Goal: Find specific page/section: Find specific page/section

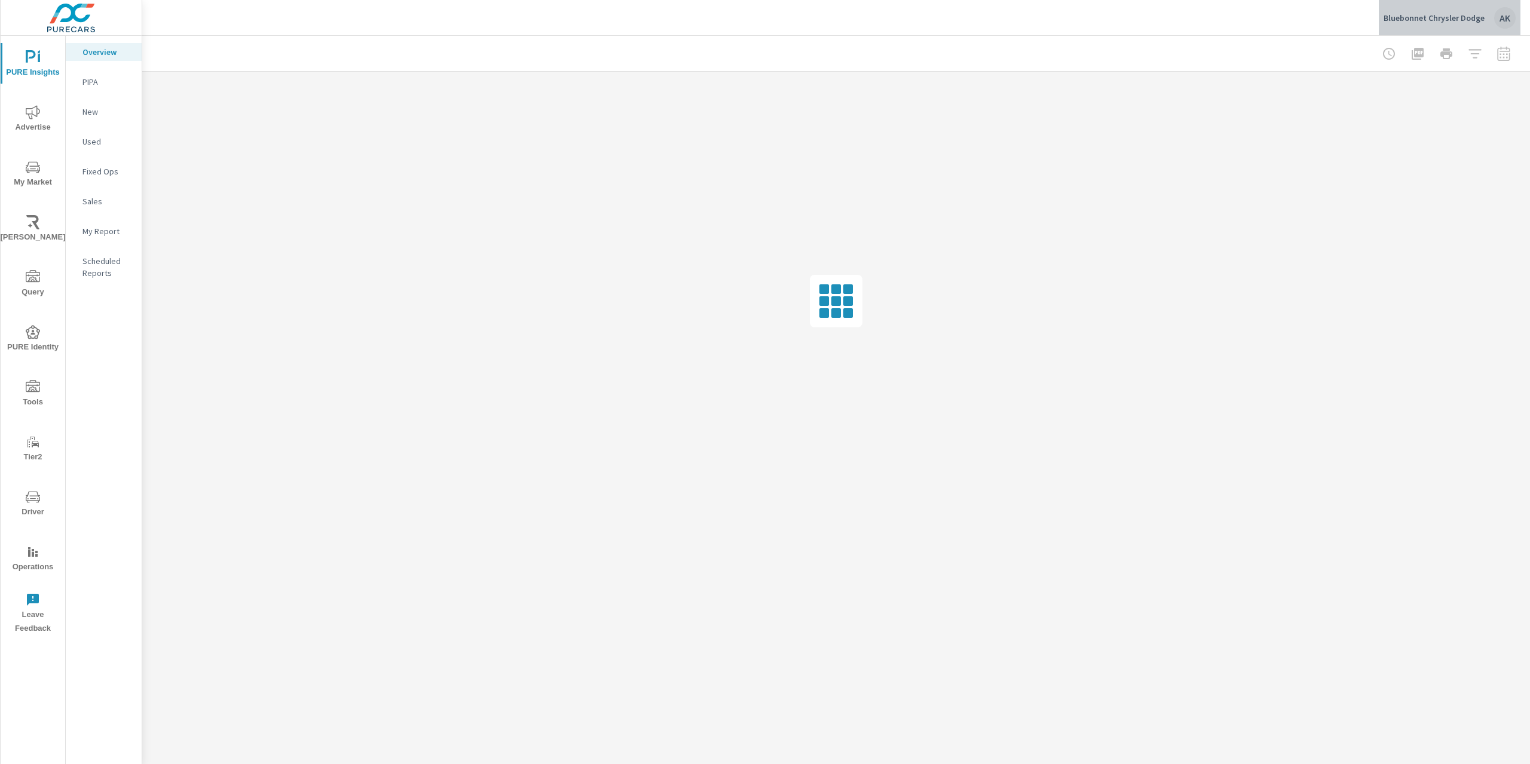
click at [1498, 19] on div "AK" at bounding box center [1505, 18] width 22 height 22
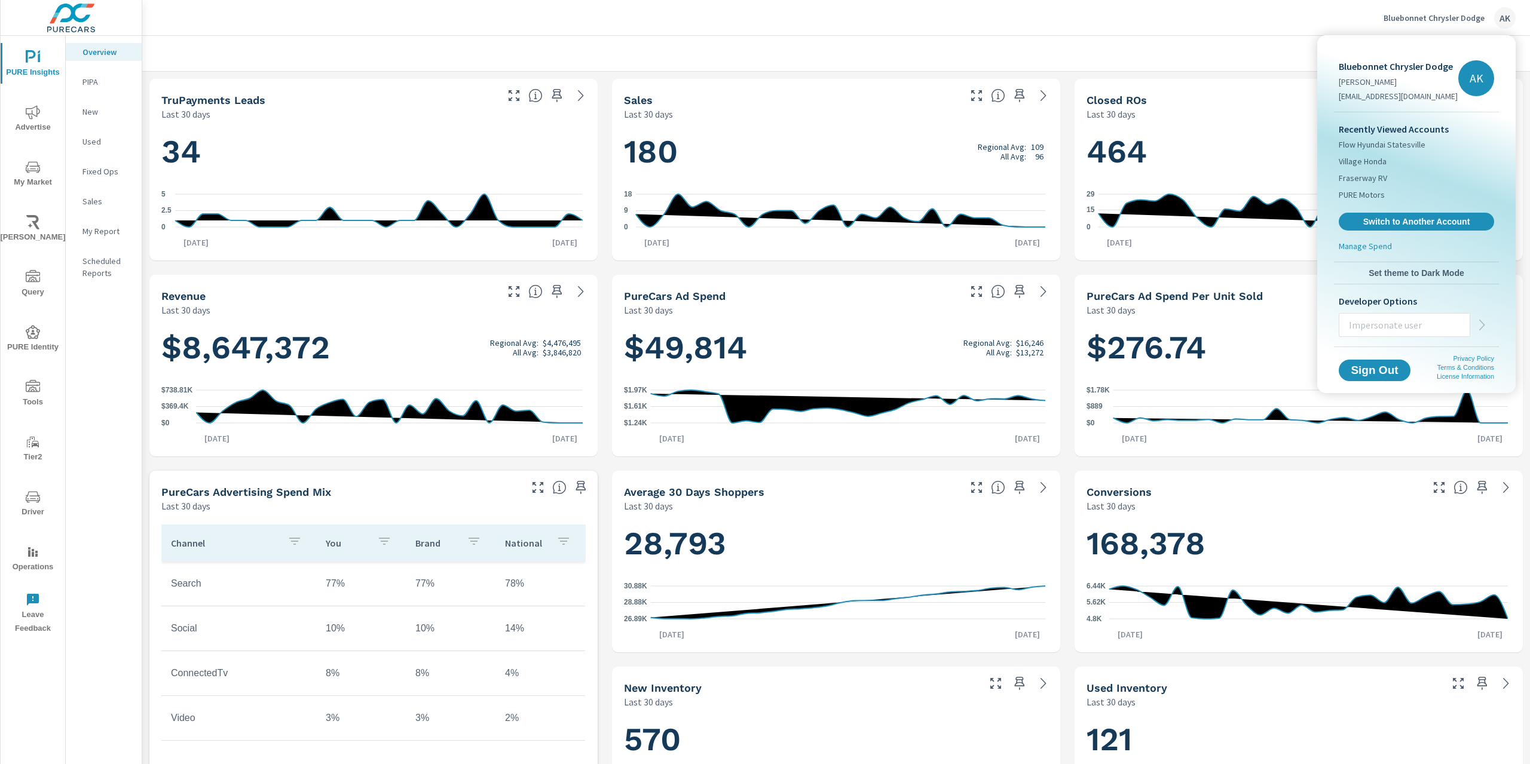
scroll to position [369, 0]
click at [1421, 10] on div at bounding box center [765, 382] width 1530 height 764
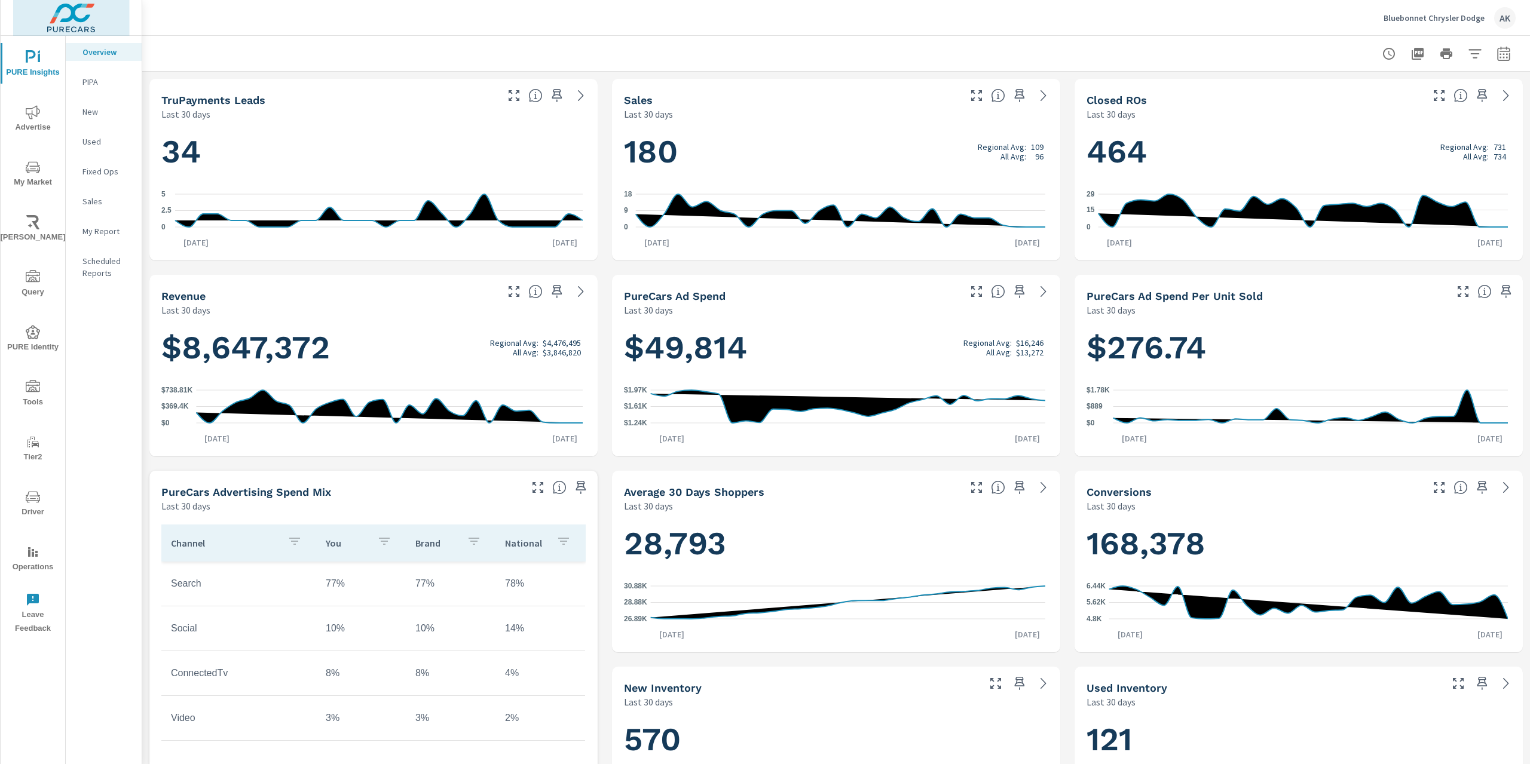
click at [85, 11] on img at bounding box center [71, 18] width 117 height 48
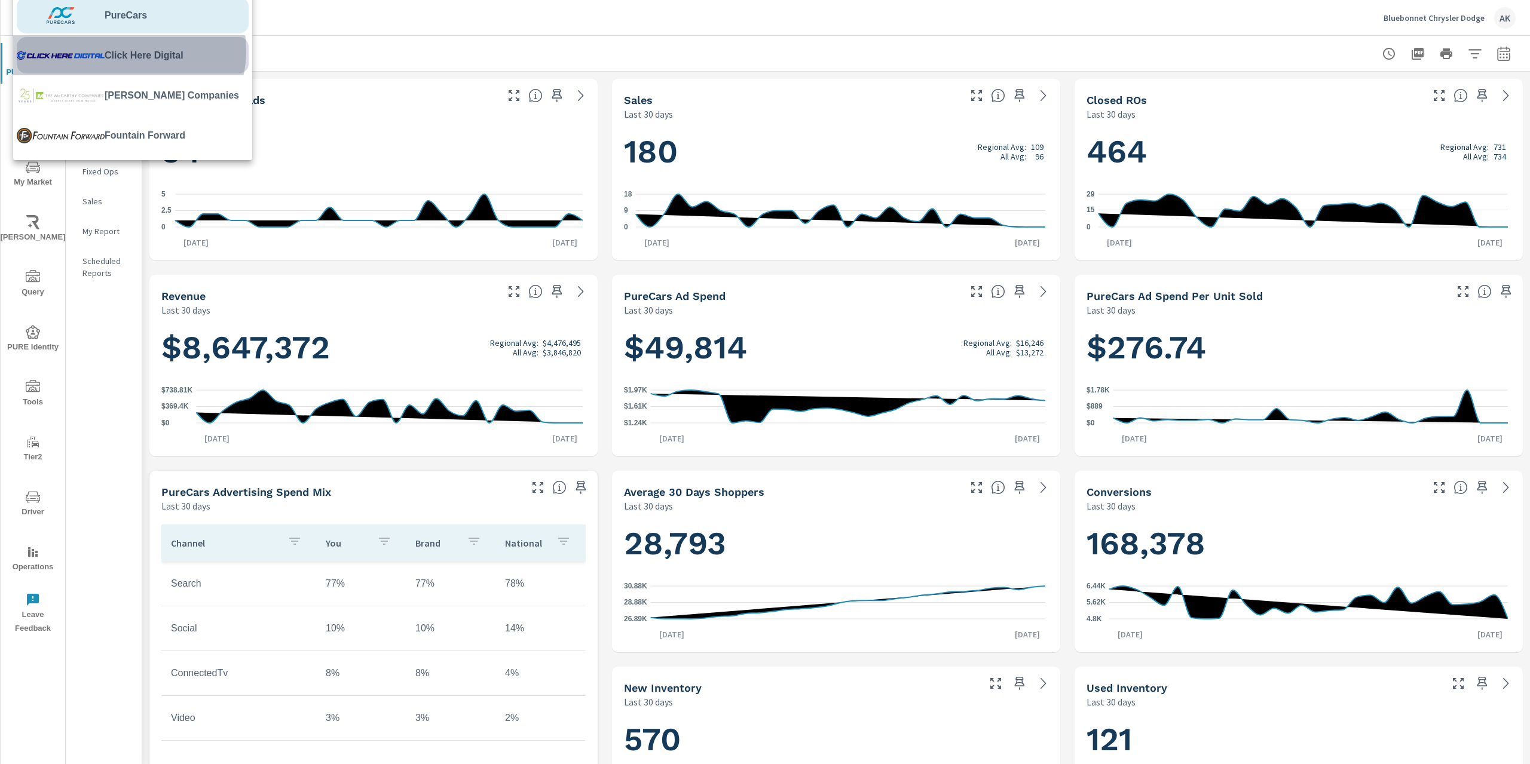
click at [128, 50] on span "Click Here Digital" at bounding box center [144, 55] width 79 height 14
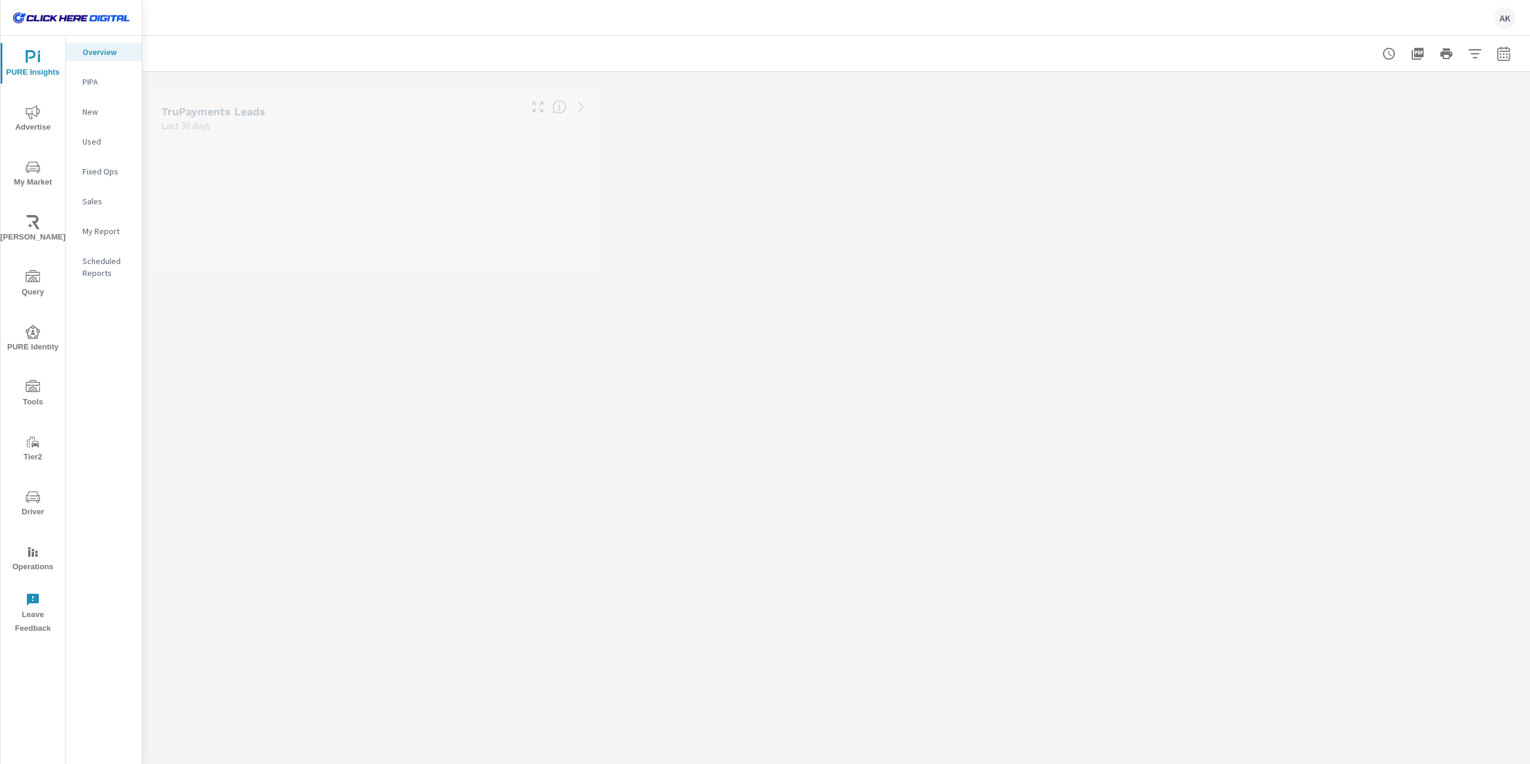
click at [34, 513] on span "Driver" at bounding box center [32, 504] width 57 height 29
